Goal: Task Accomplishment & Management: Manage account settings

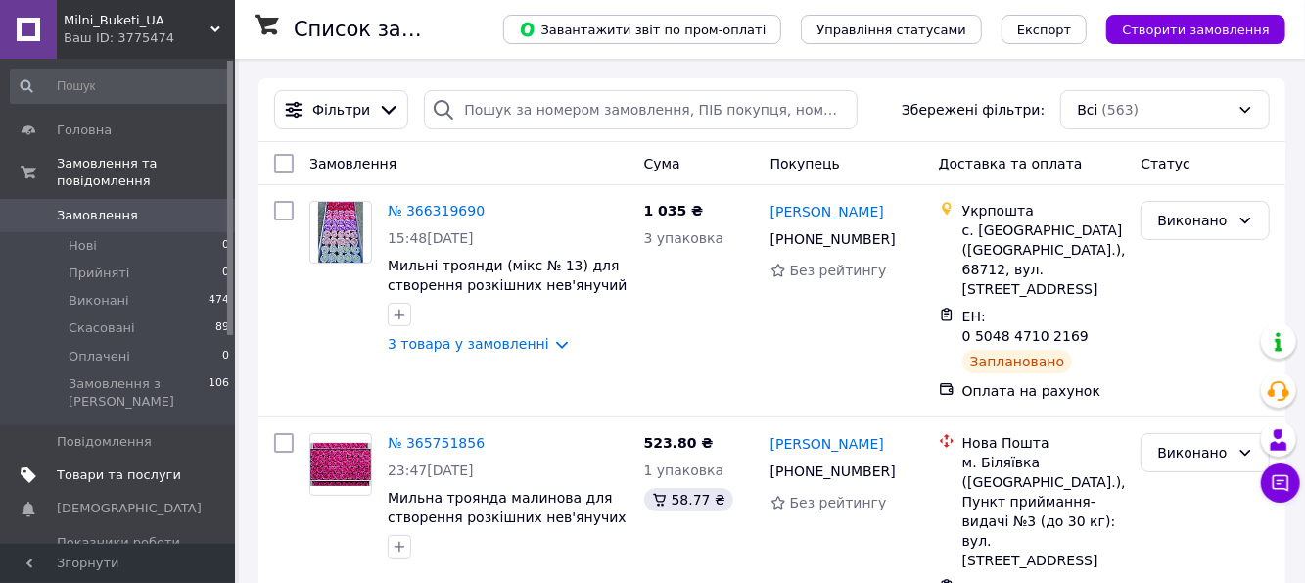
click at [87, 466] on span "Товари та послуги" at bounding box center [119, 475] width 124 height 18
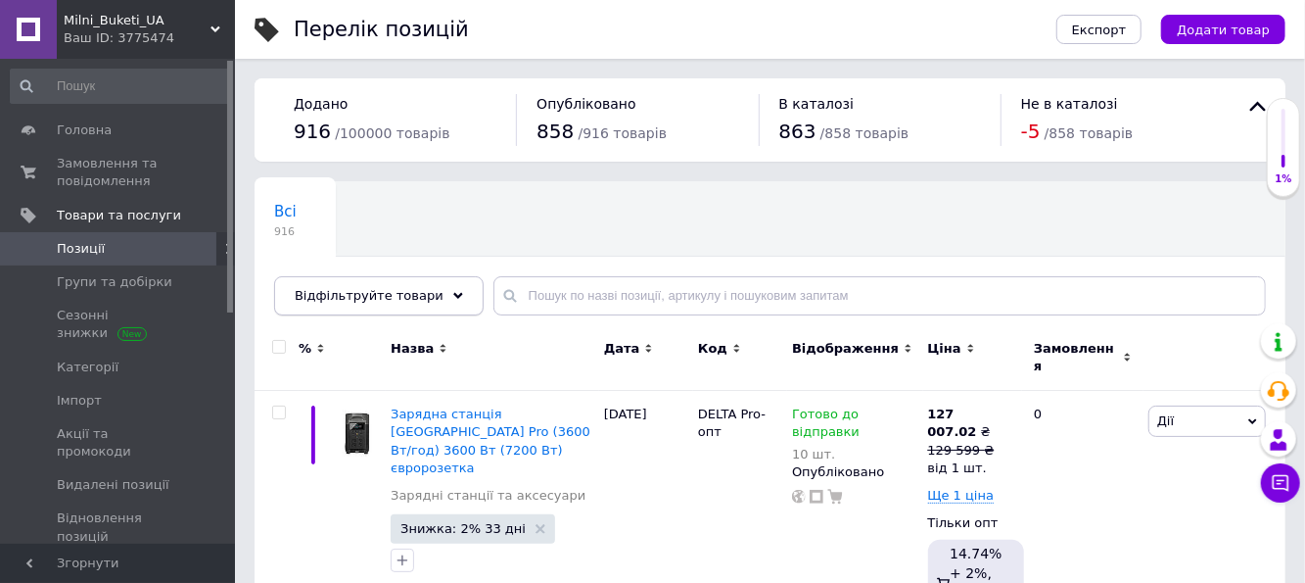
drag, startPoint x: 417, startPoint y: 282, endPoint x: 428, endPoint y: 301, distance: 21.5
click at [416, 284] on div "Відфільтруйте товари" at bounding box center [379, 295] width 210 height 39
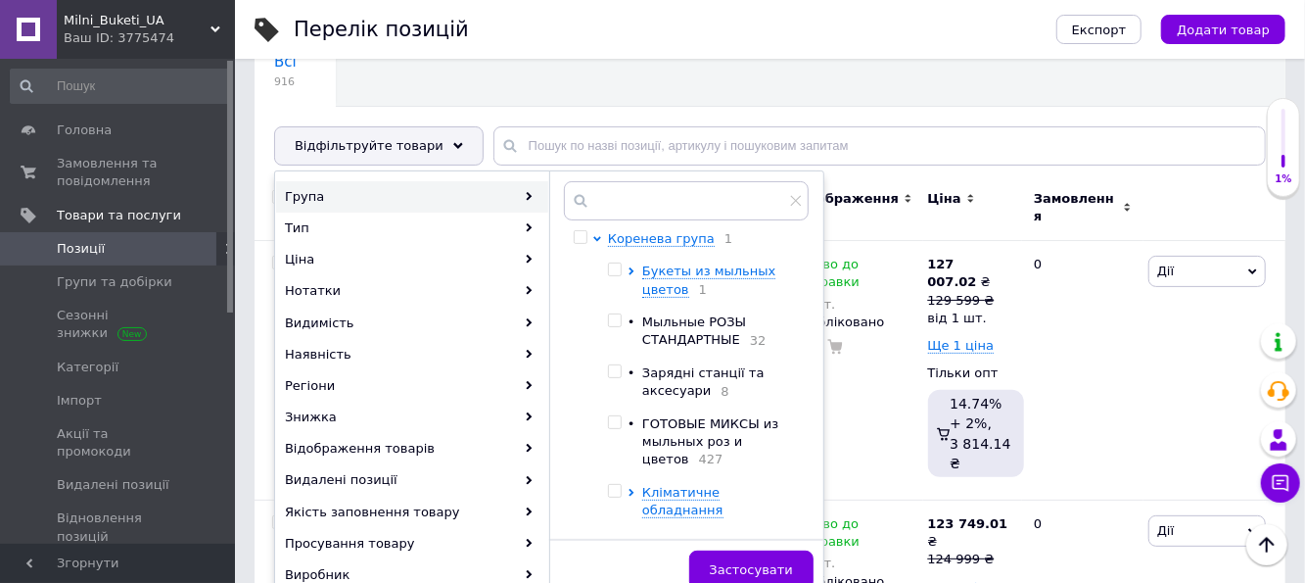
scroll to position [196, 0]
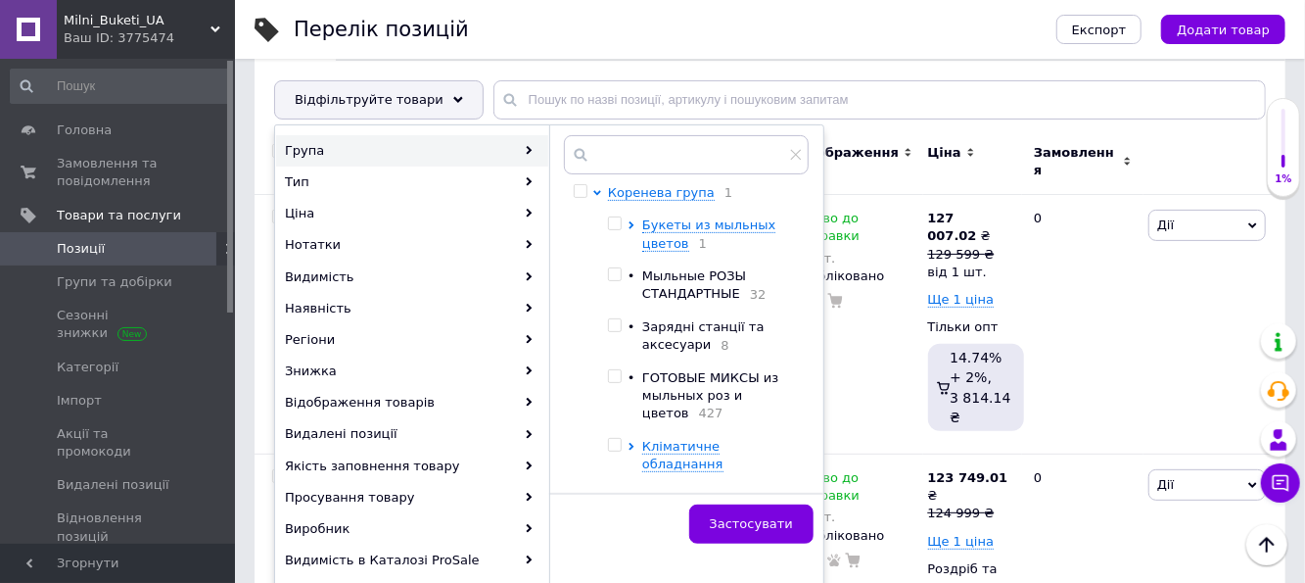
click at [705, 282] on span "Мыльные РОЗЫ СТАНДАРТНЫЕ" at bounding box center [694, 284] width 104 height 32
checkbox input "true"
click at [757, 519] on span "Застосувати" at bounding box center [751, 523] width 83 height 15
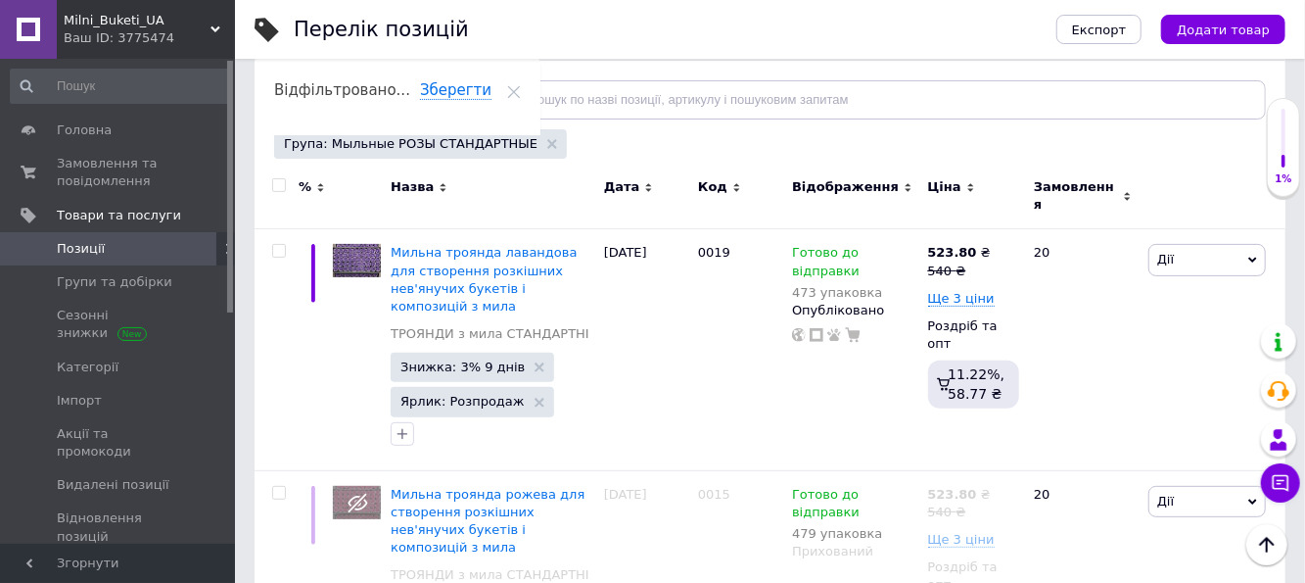
click at [707, 183] on span "Код" at bounding box center [712, 187] width 29 height 18
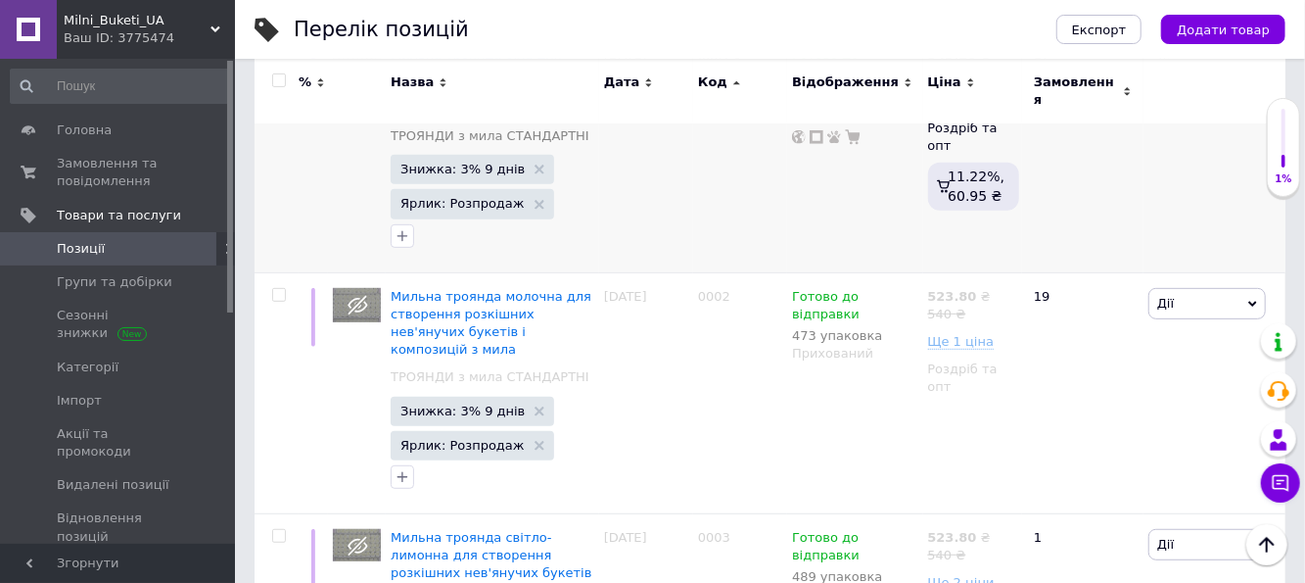
scroll to position [490, 0]
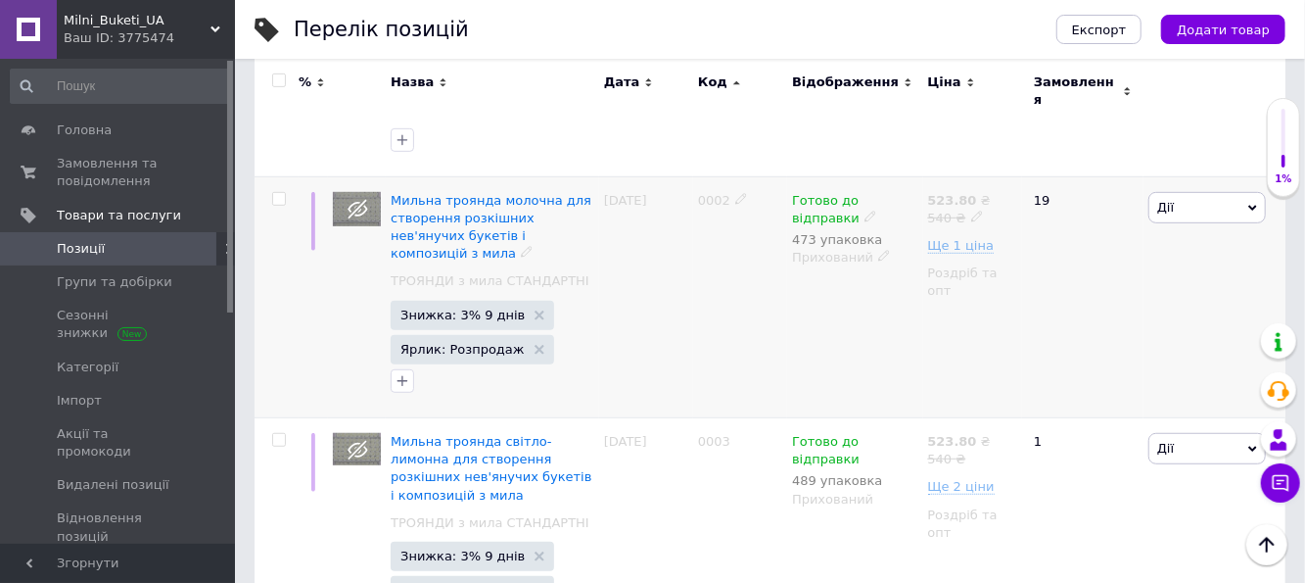
click at [274, 193] on input "checkbox" at bounding box center [278, 199] width 13 height 13
checkbox input "true"
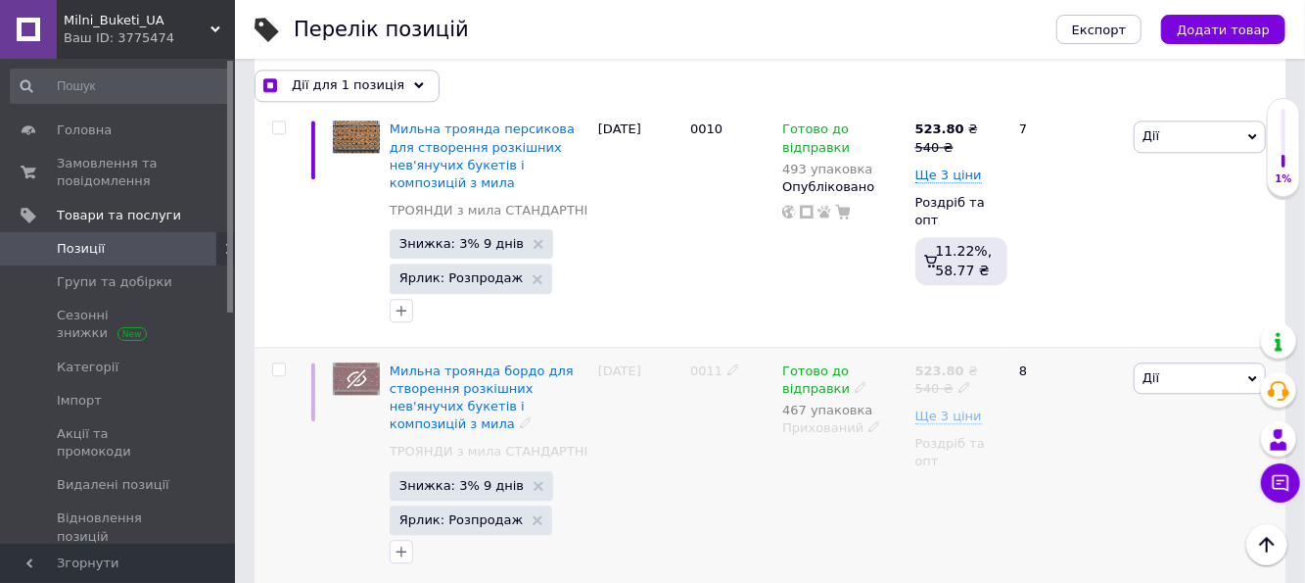
scroll to position [2546, 0]
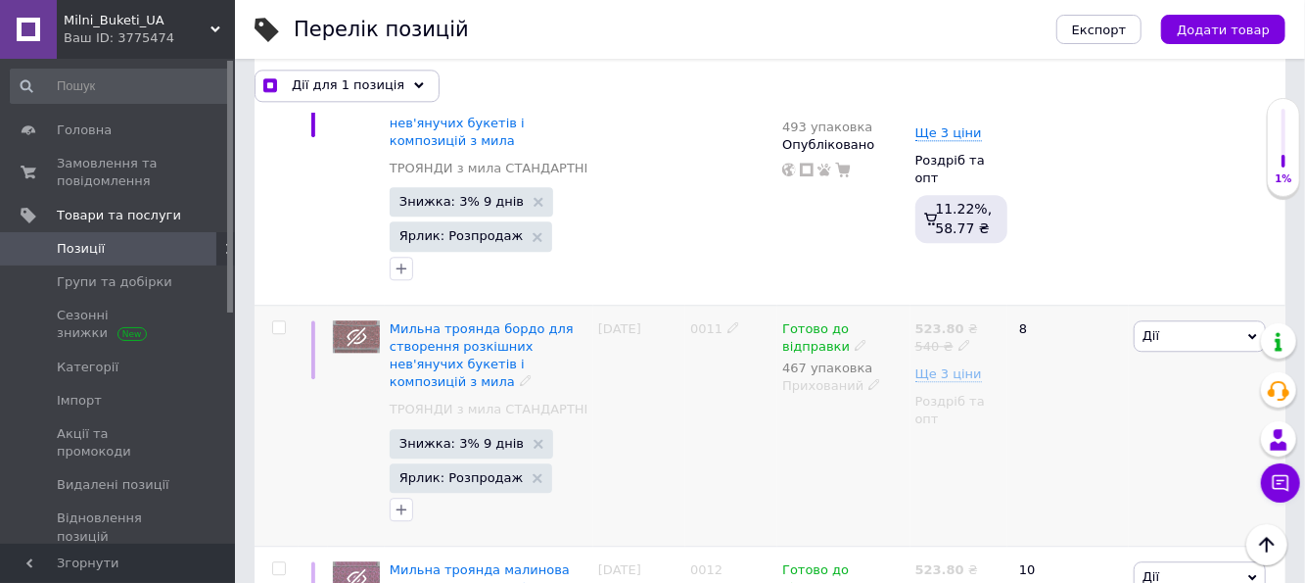
click at [274, 321] on input "checkbox" at bounding box center [278, 327] width 13 height 13
checkbox input "true"
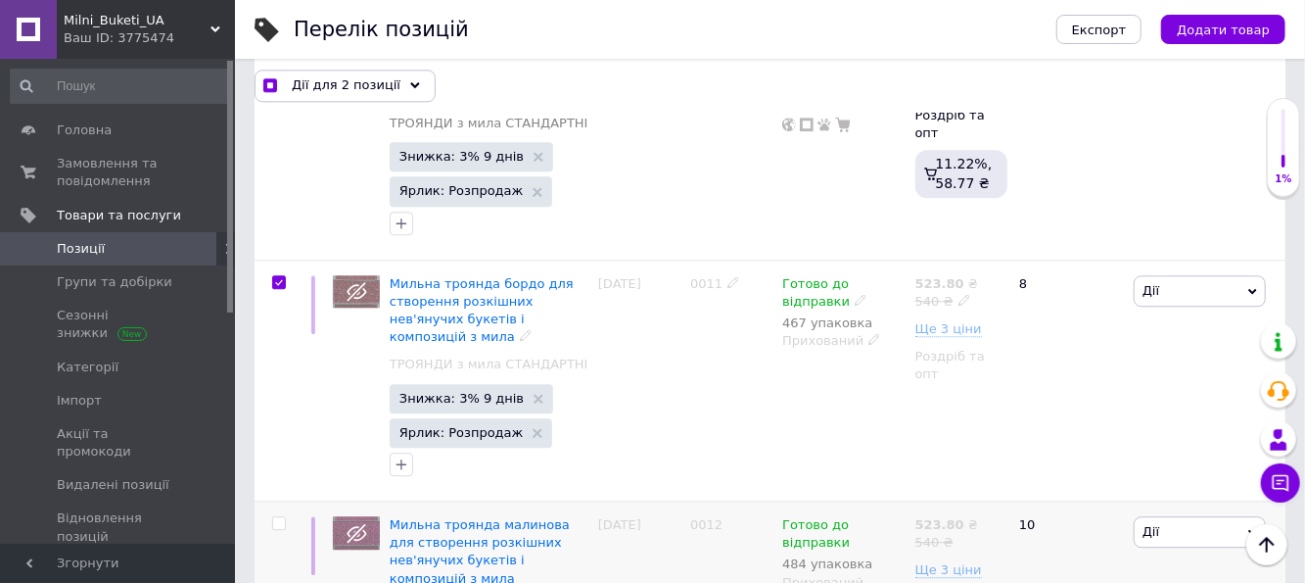
scroll to position [2742, 0]
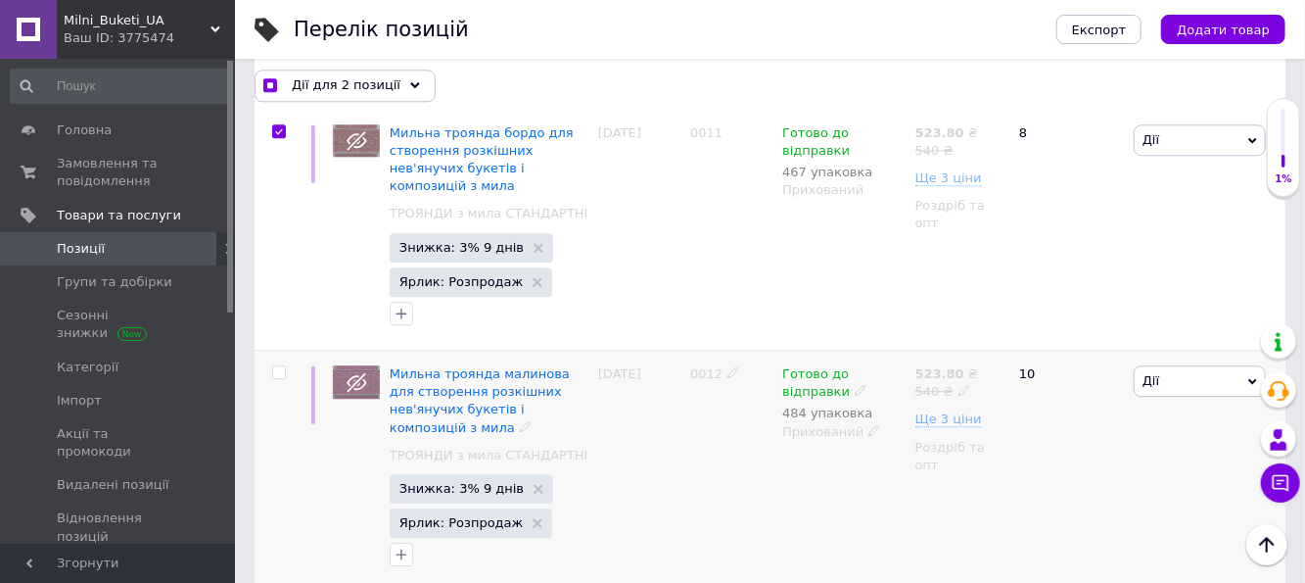
click at [278, 366] on input "checkbox" at bounding box center [278, 372] width 13 height 13
checkbox input "true"
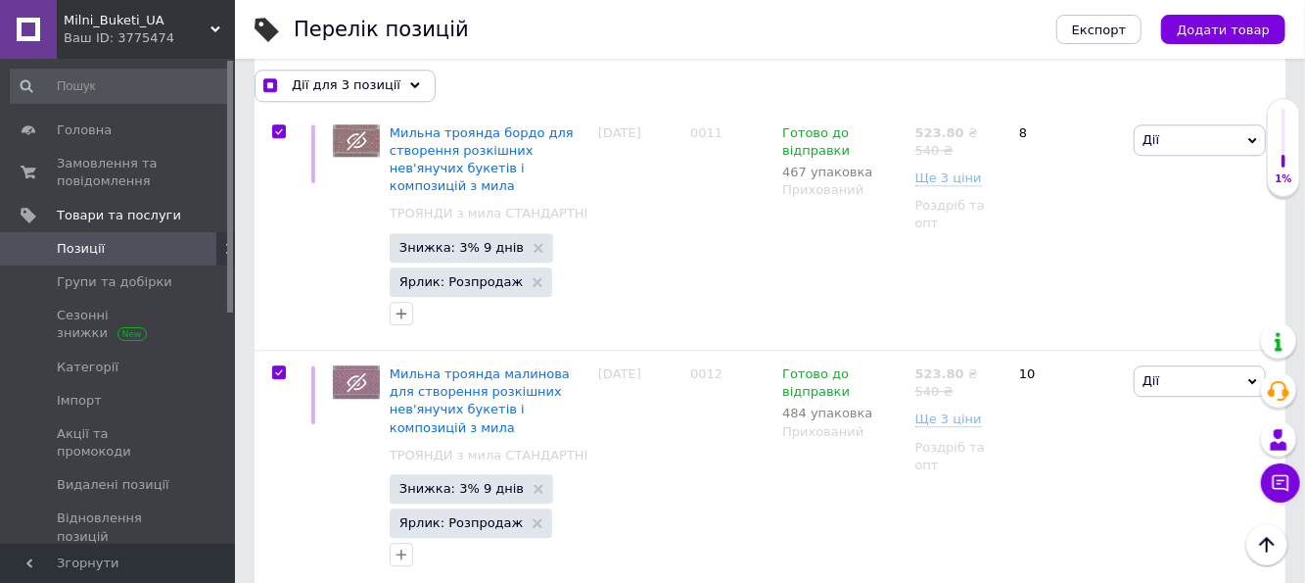
checkbox input "true"
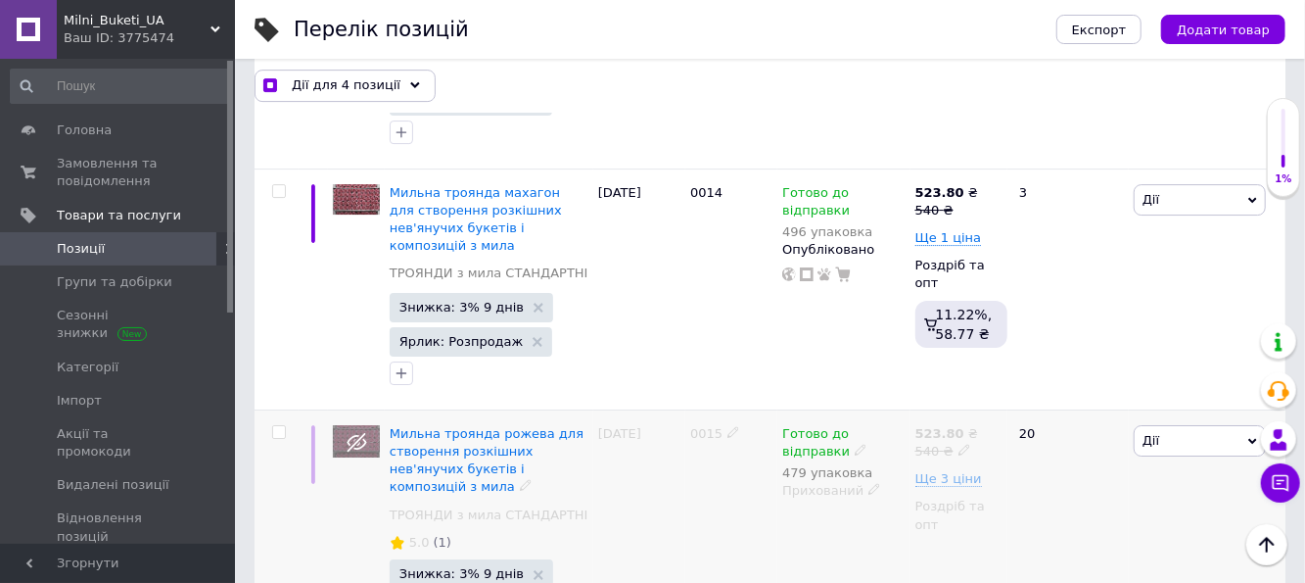
scroll to position [3427, 0]
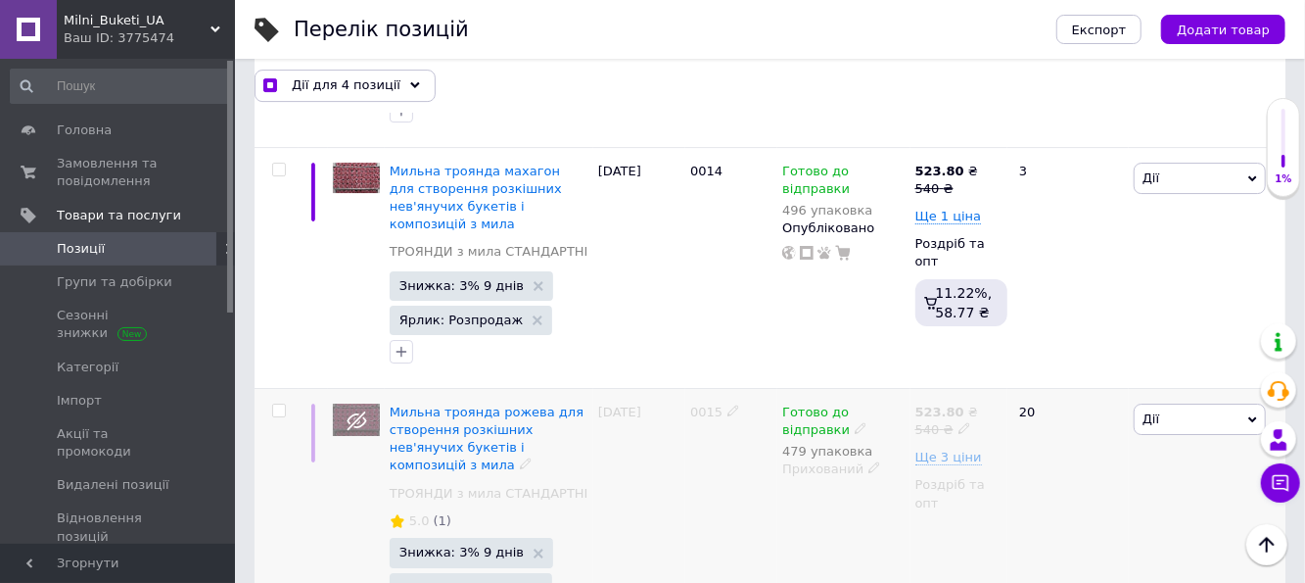
click at [276, 404] on input "checkbox" at bounding box center [278, 410] width 13 height 13
checkbox input "true"
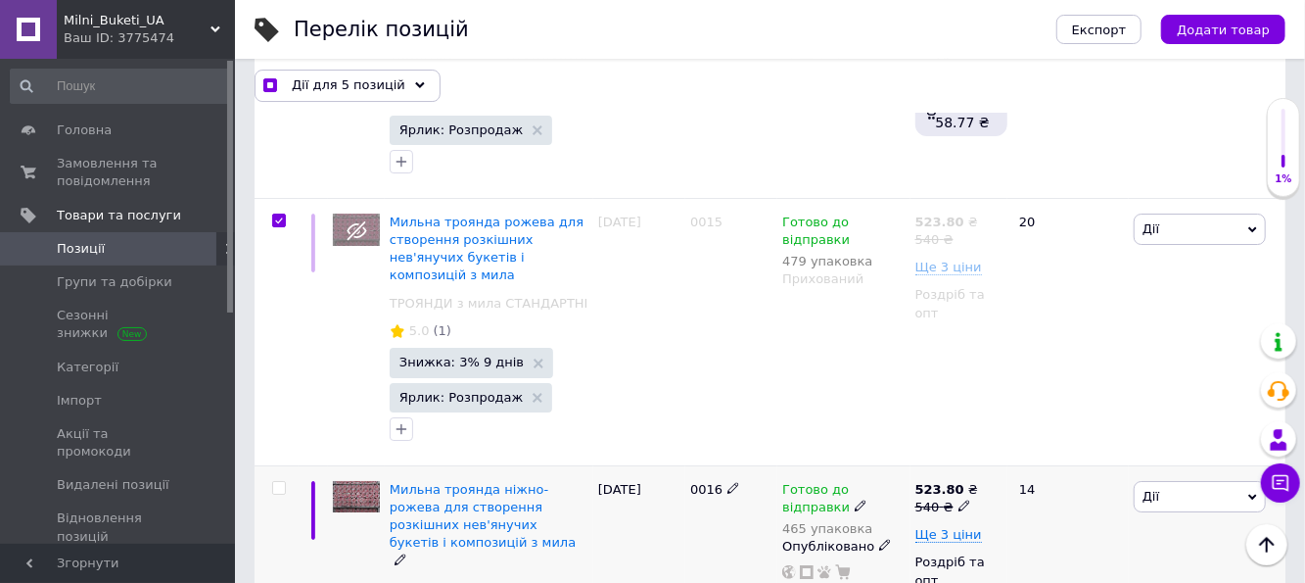
scroll to position [3623, 0]
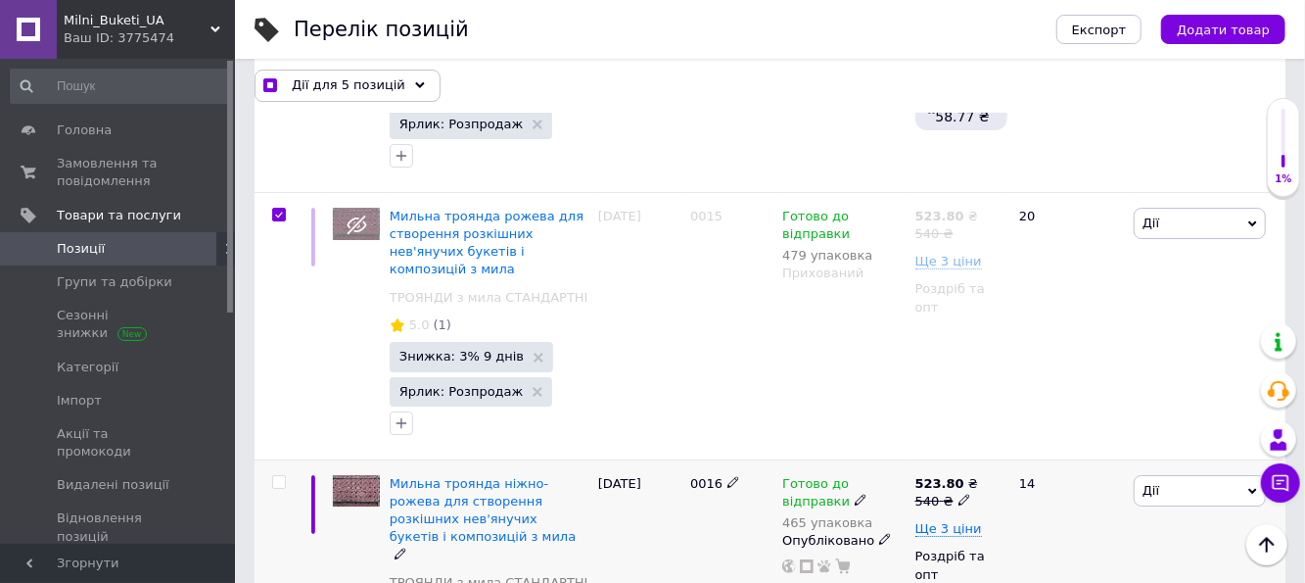
click at [279, 476] on input "checkbox" at bounding box center [278, 482] width 13 height 13
checkbox input "true"
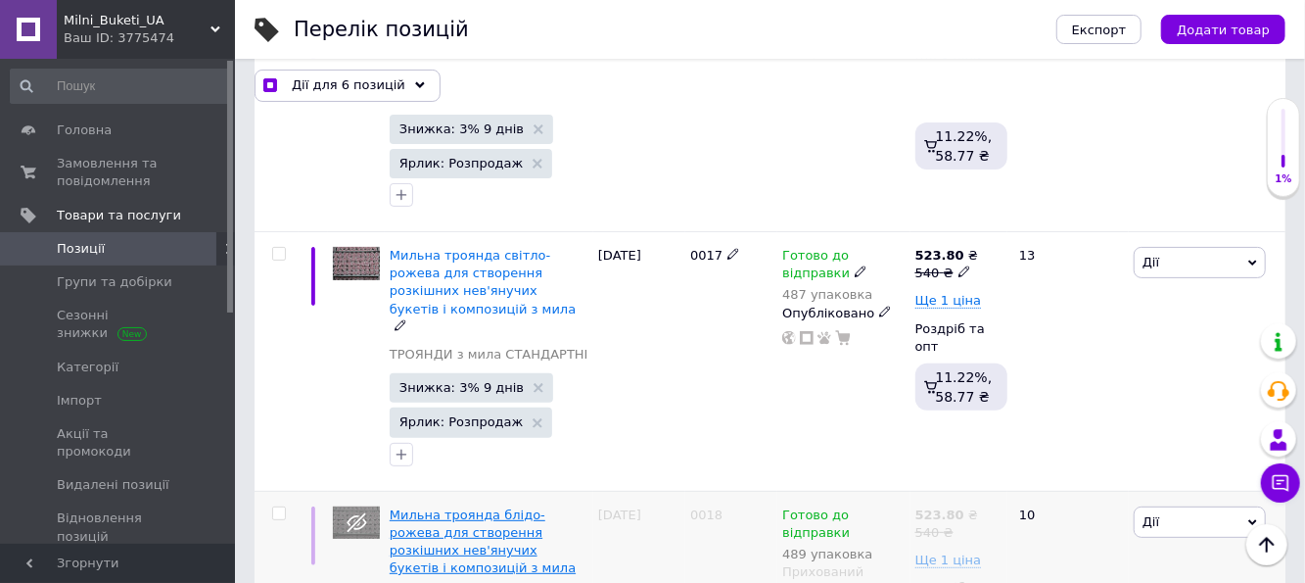
scroll to position [4112, 0]
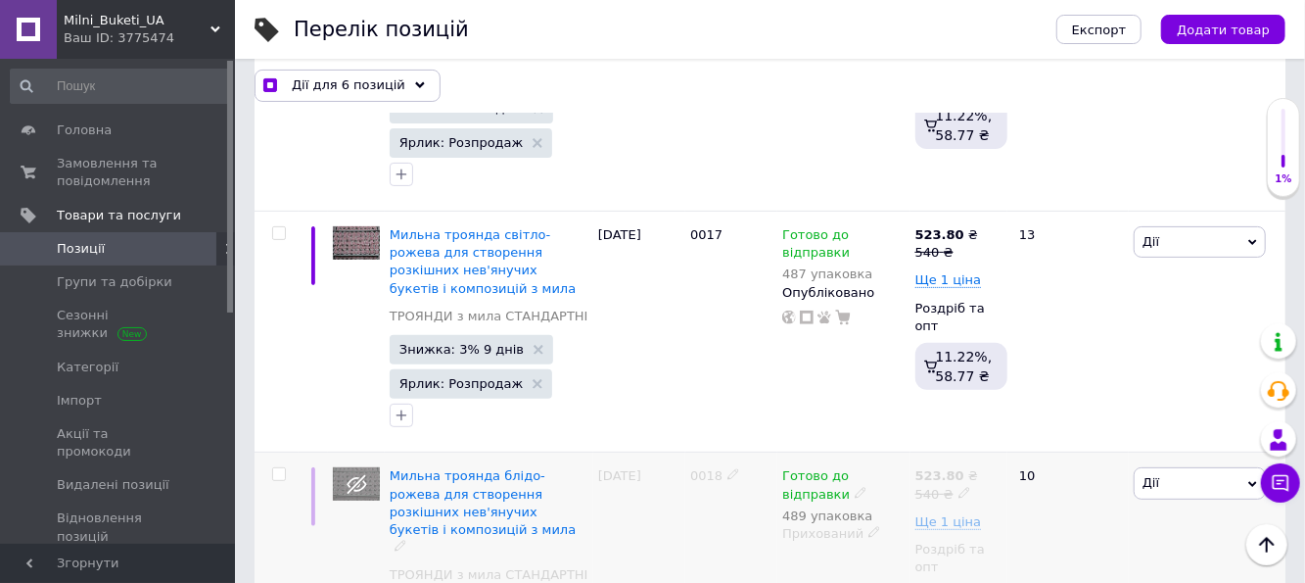
click at [281, 468] on input "checkbox" at bounding box center [278, 474] width 13 height 13
checkbox input "true"
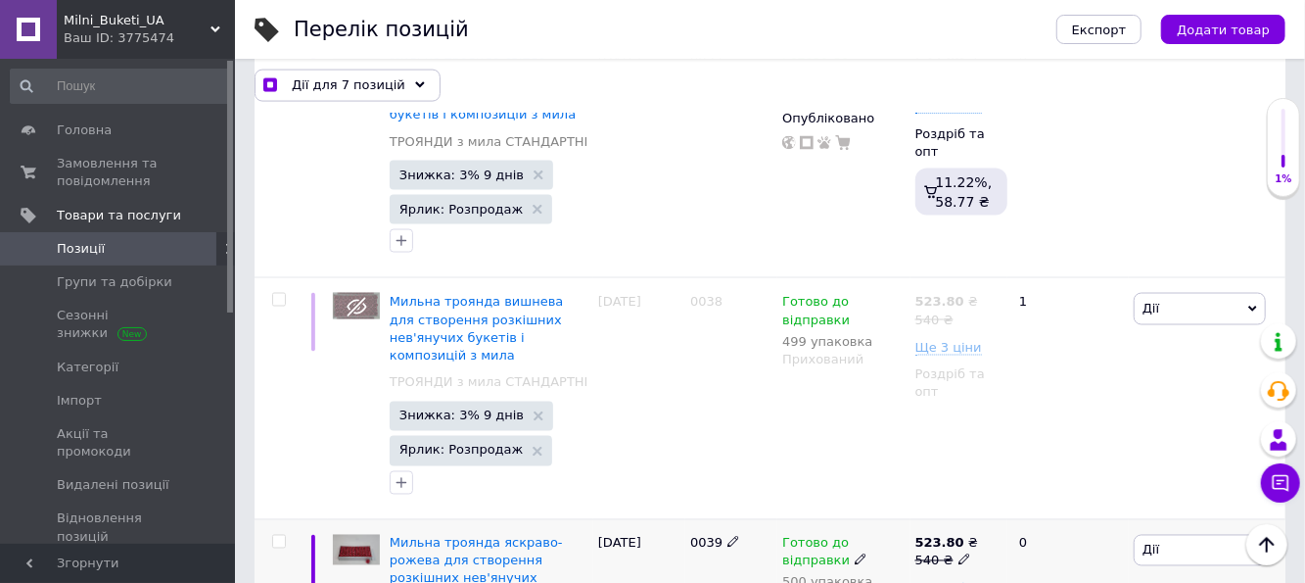
scroll to position [9596, 0]
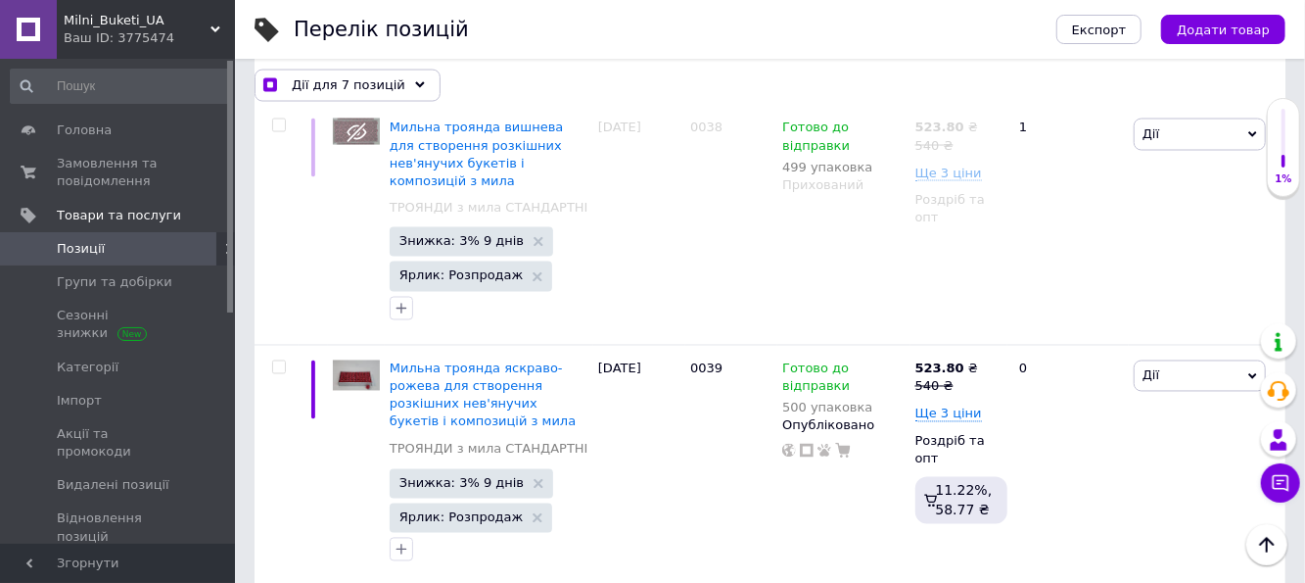
checkbox input "true"
click at [352, 79] on span "Дії для 8 позицій" at bounding box center [349, 85] width 114 height 18
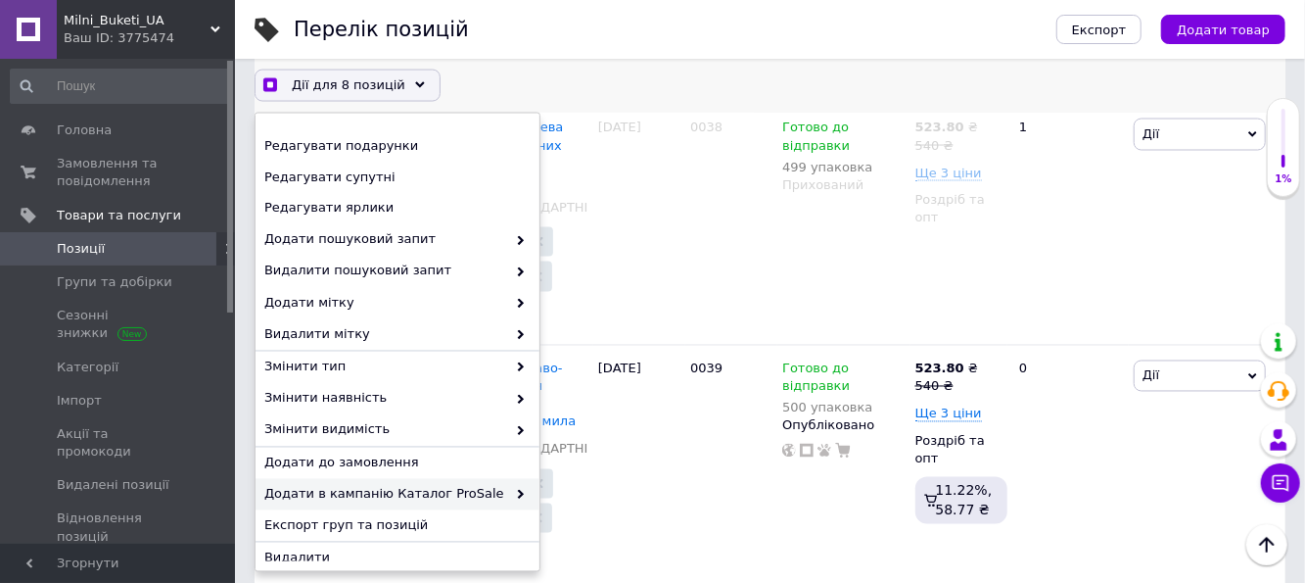
scroll to position [227, 0]
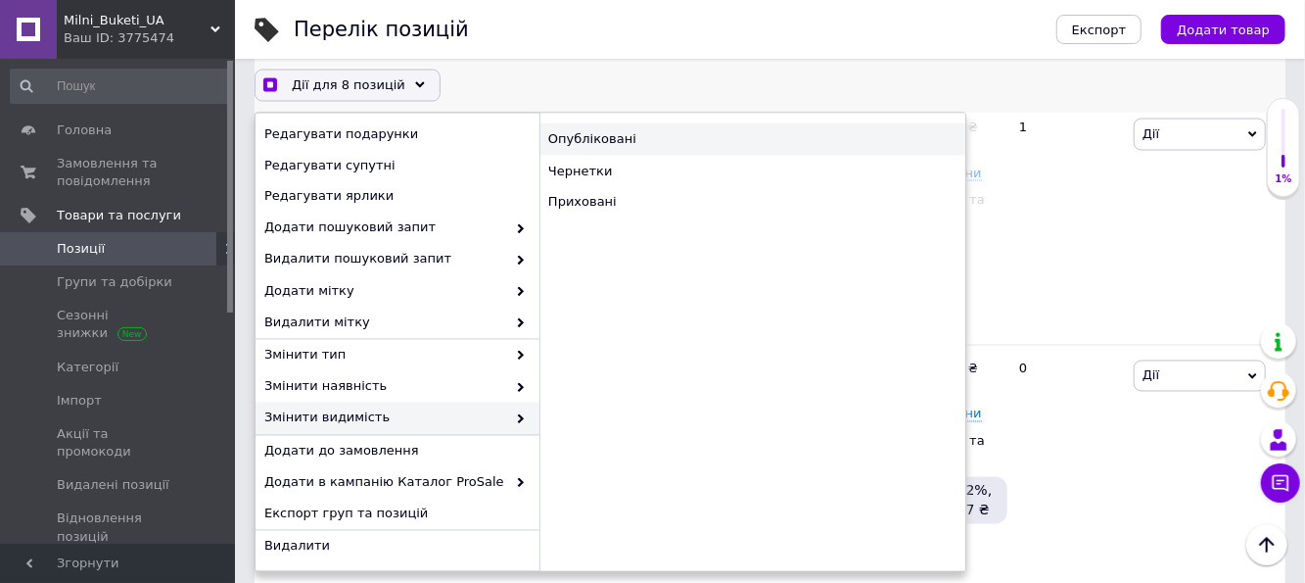
checkbox input "true"
click at [603, 136] on div "Опубліковані" at bounding box center [753, 138] width 426 height 31
checkbox input "false"
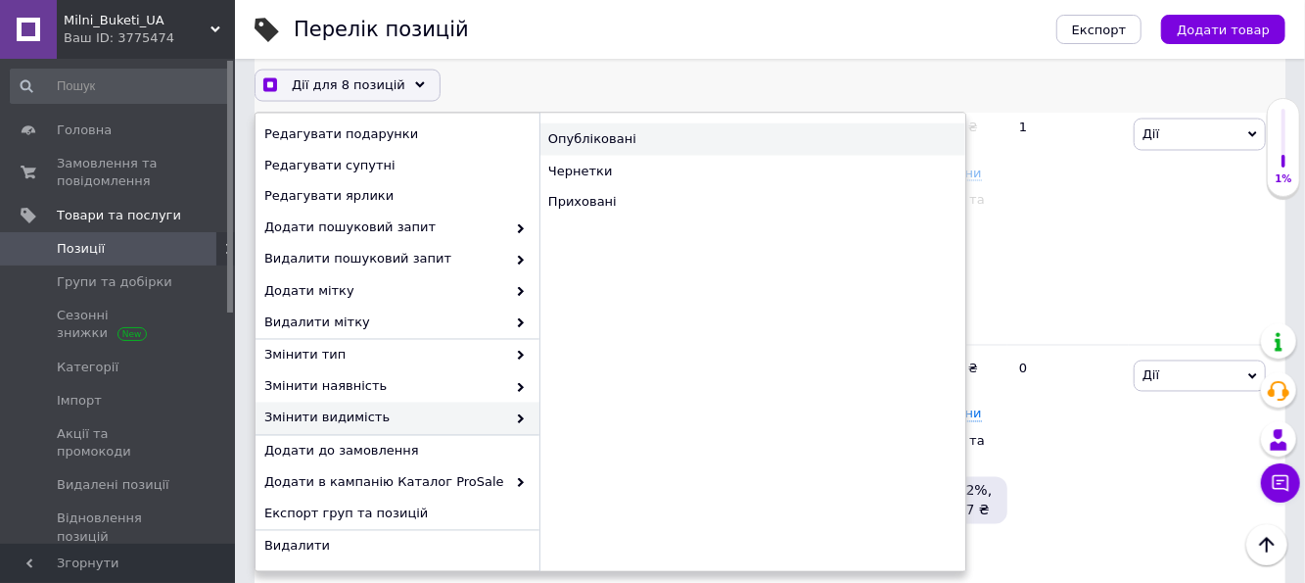
checkbox input "false"
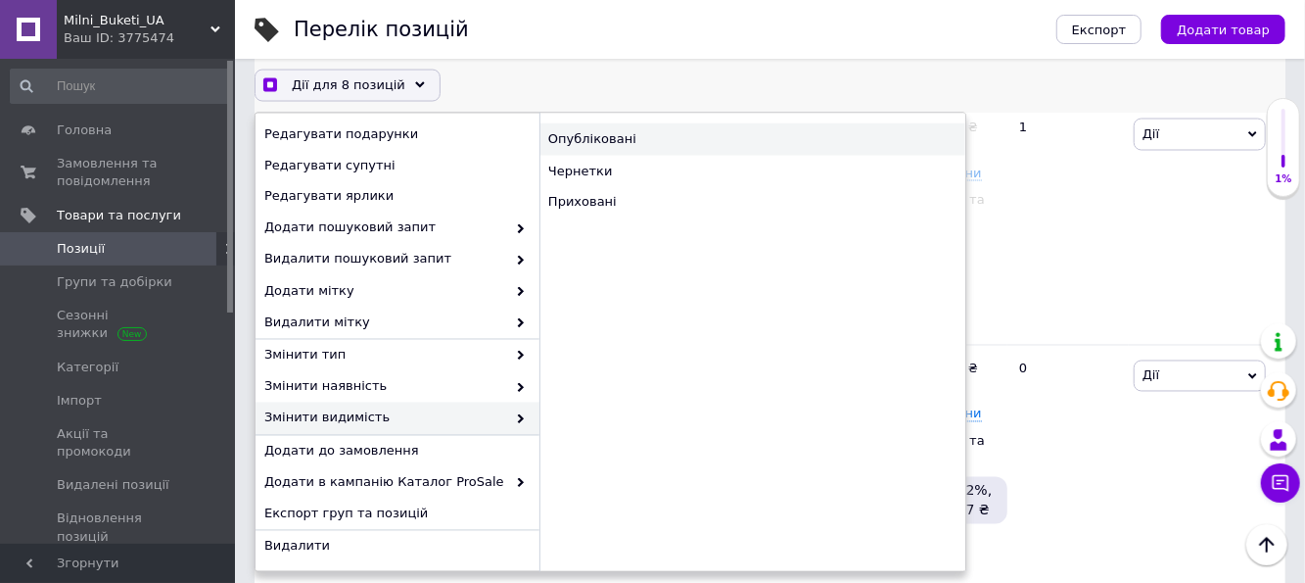
scroll to position [9559, 0]
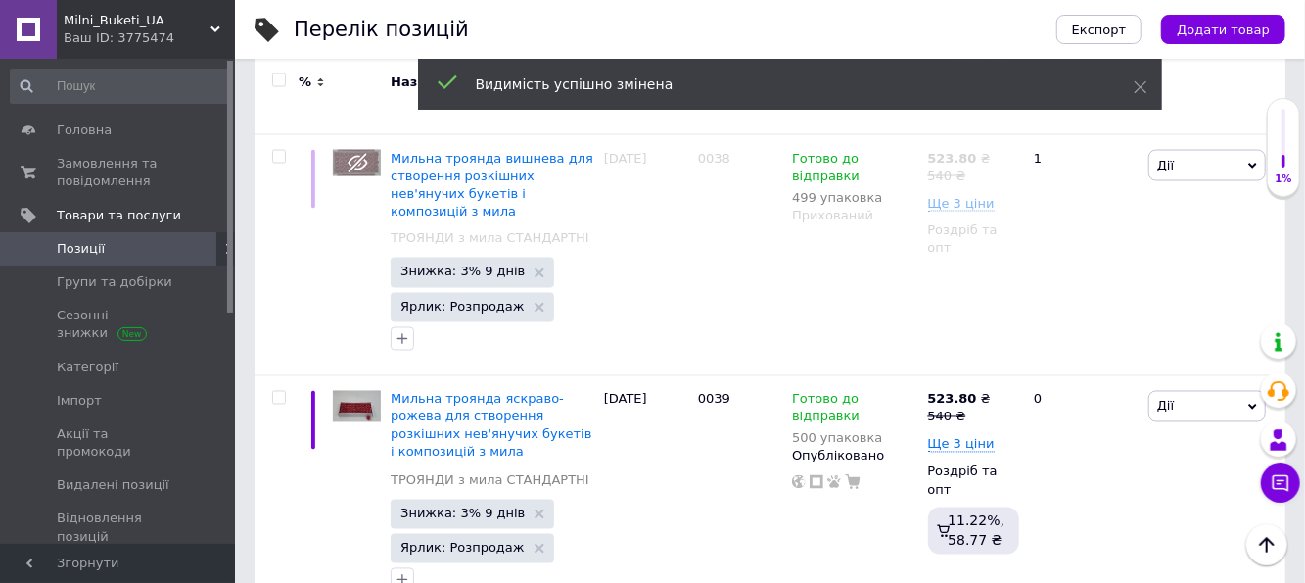
checkbox input "true"
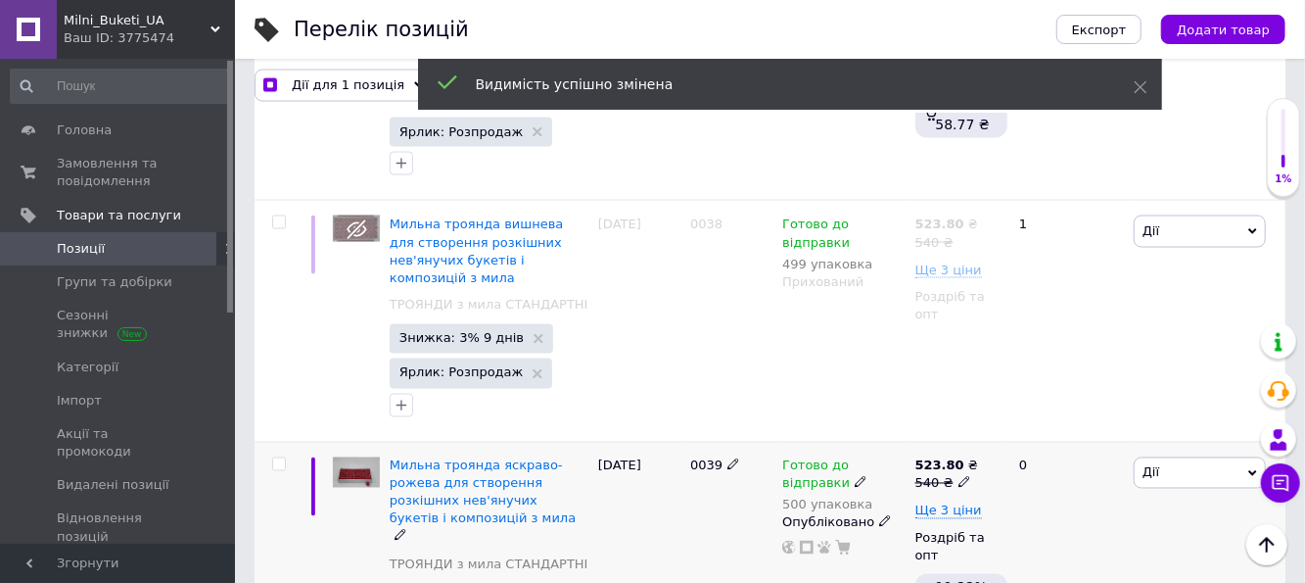
scroll to position [9498, 0]
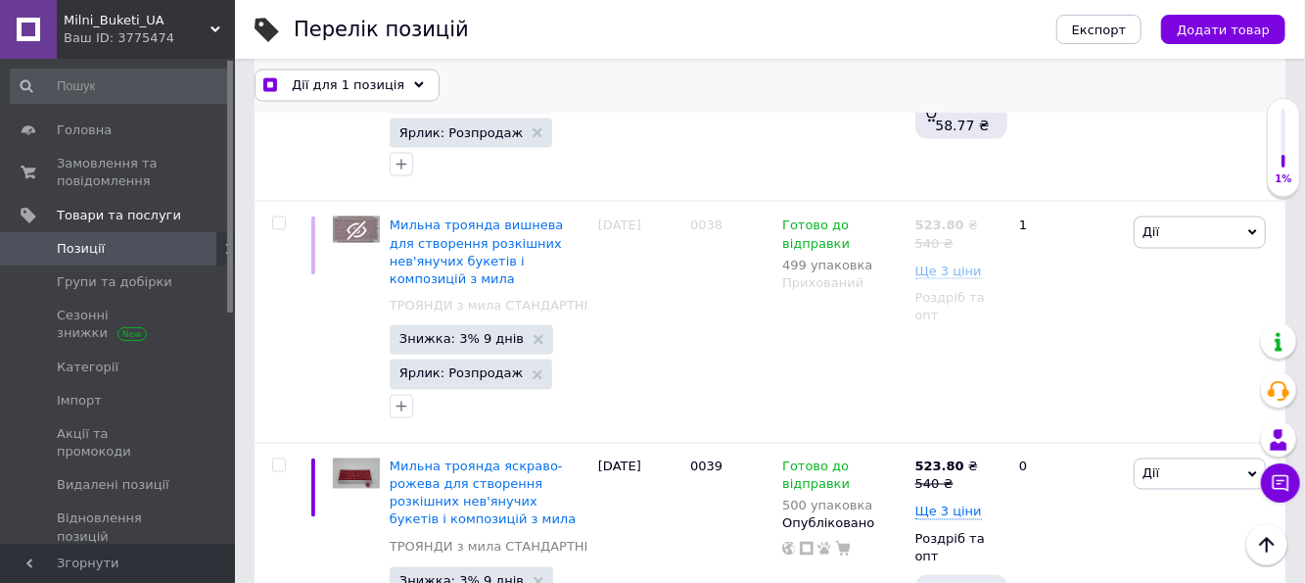
click at [336, 82] on span "Дії для 1 позиція" at bounding box center [348, 85] width 113 height 18
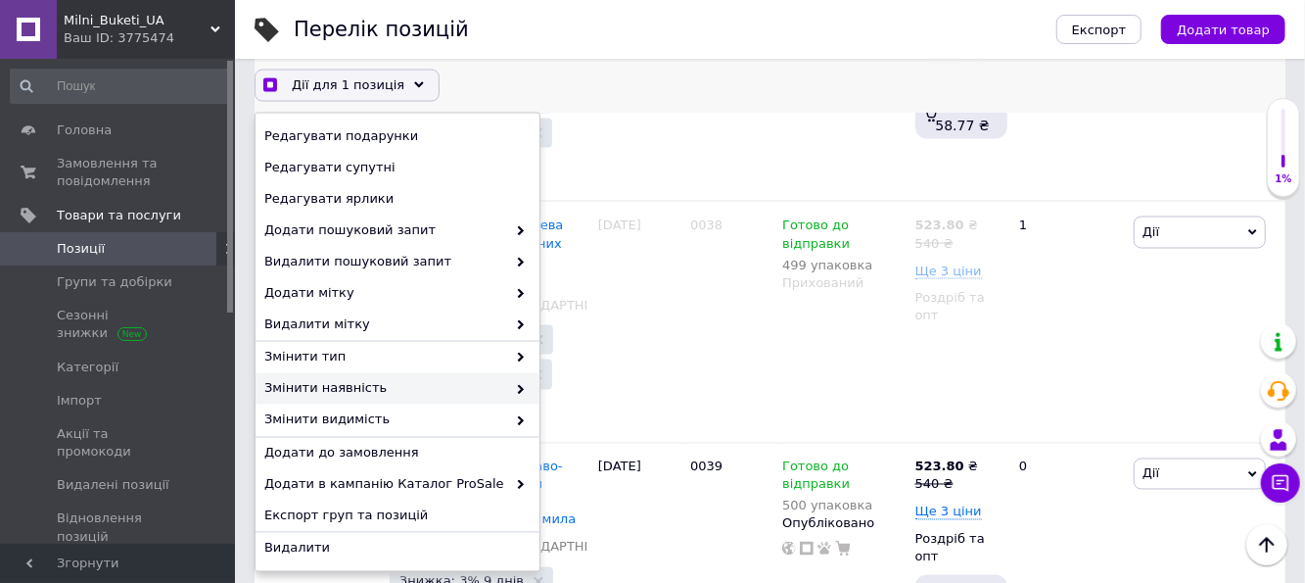
scroll to position [227, 0]
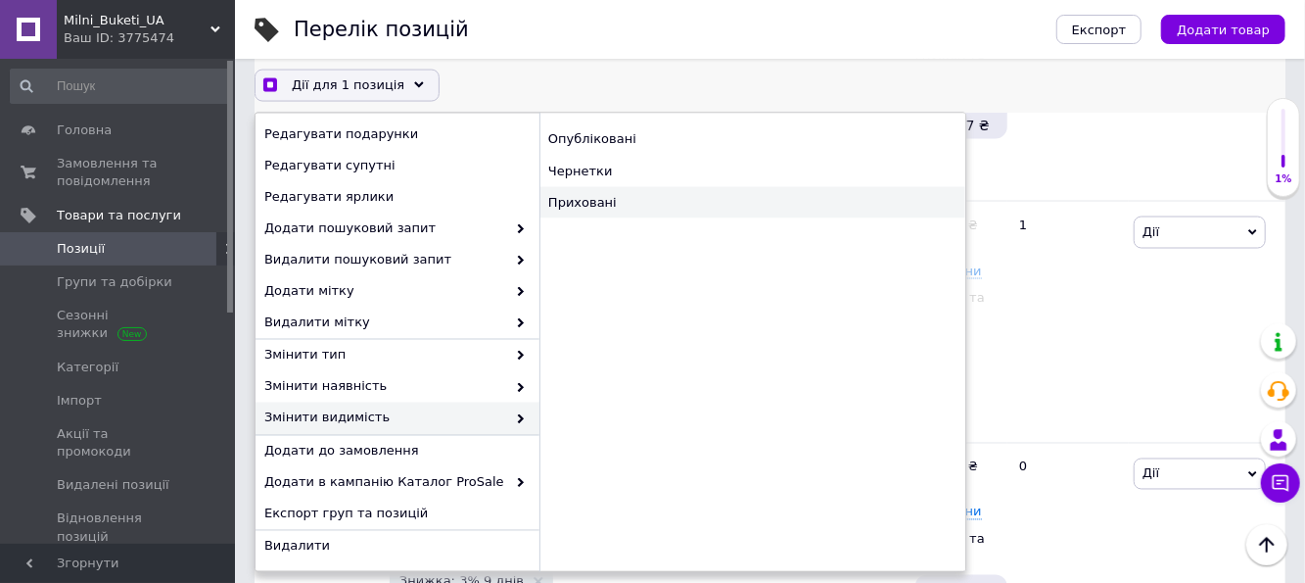
click at [589, 205] on div "Приховані" at bounding box center [753, 202] width 426 height 31
checkbox input "true"
checkbox input "false"
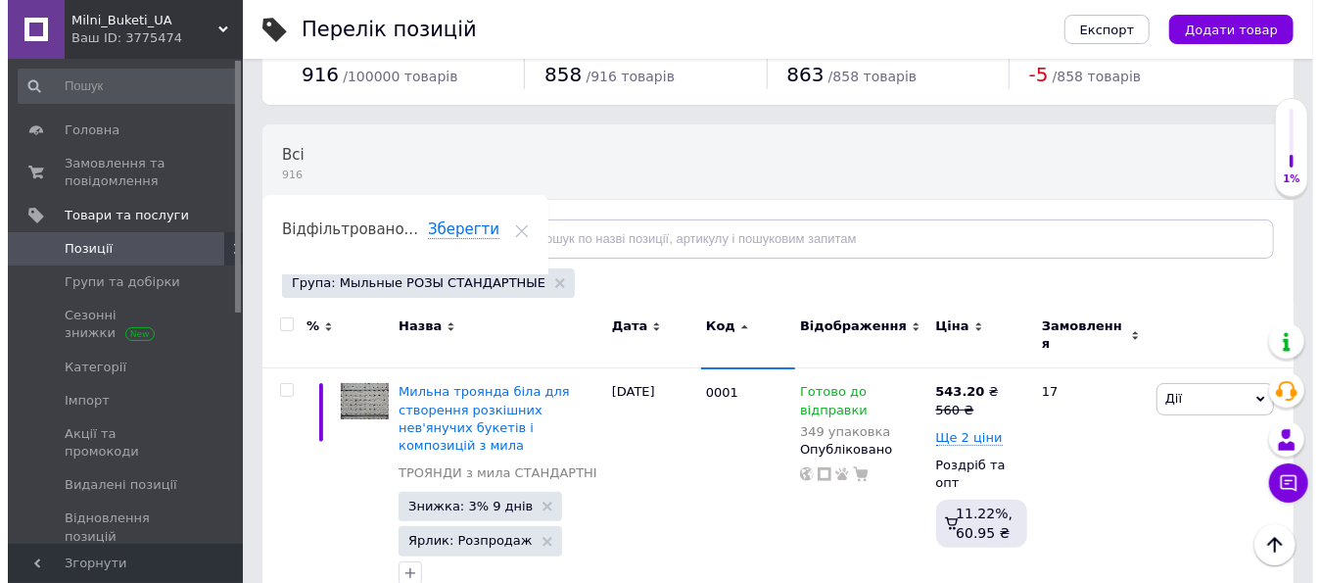
scroll to position [0, 0]
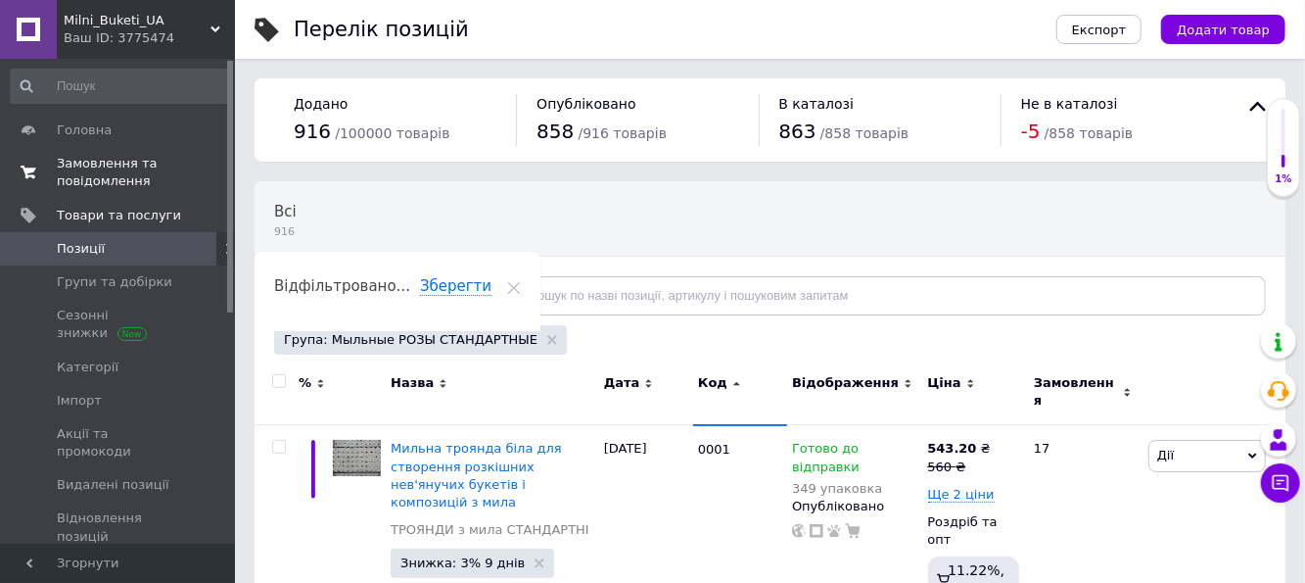
click at [109, 167] on span "Замовлення та повідомлення" at bounding box center [119, 172] width 124 height 35
